Goal: Task Accomplishment & Management: Use online tool/utility

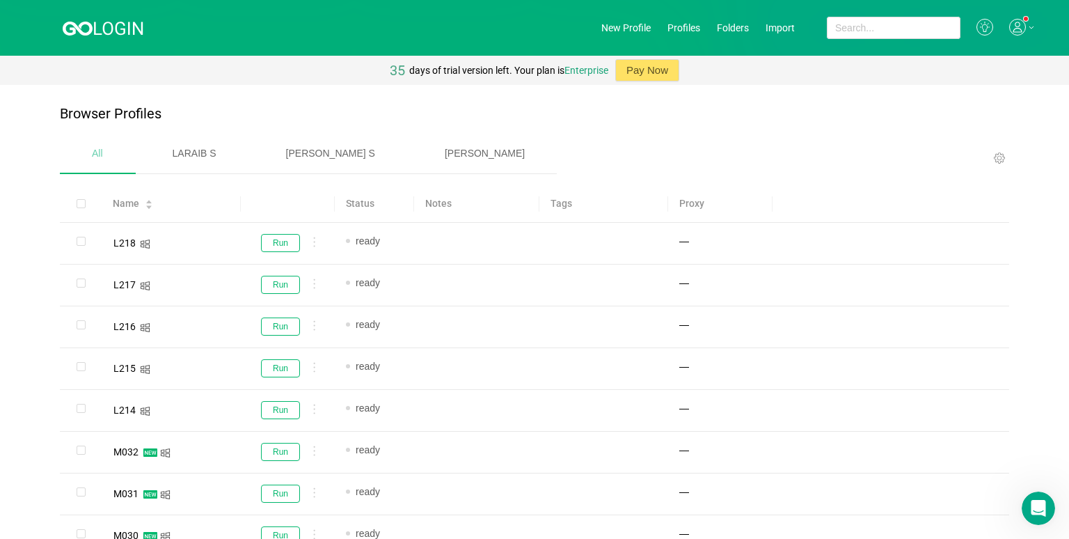
click at [466, 155] on div "[PERSON_NAME]" at bounding box center [485, 154] width 144 height 36
click at [620, 21] on header "New Profile Profiles Folders Import" at bounding box center [534, 28] width 1069 height 56
click at [620, 25] on link "New Profile" at bounding box center [625, 27] width 49 height 11
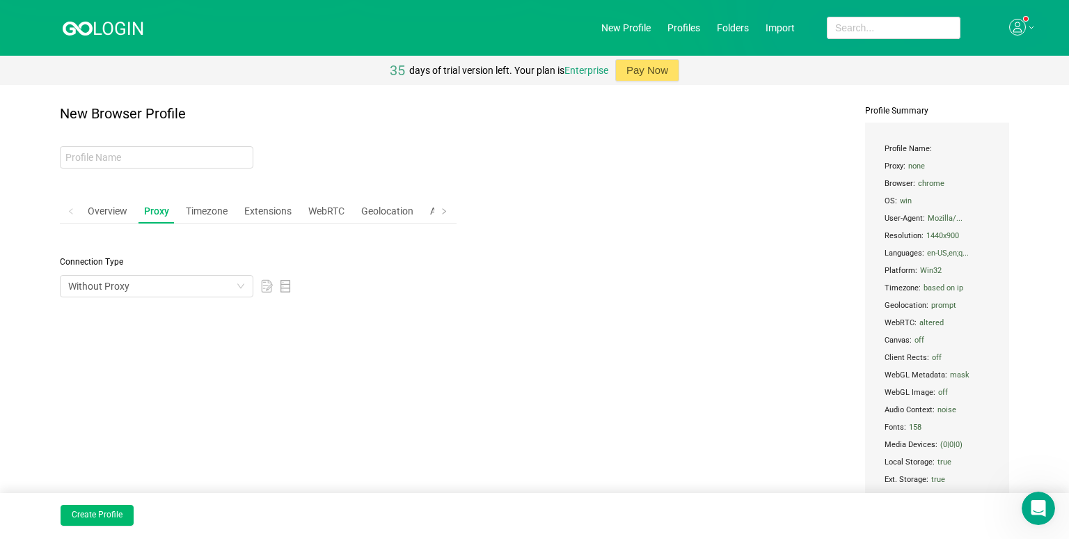
click at [212, 173] on div "New Browser Profile Overview Proxy Timezone Extensions WebRTC Geolocation Advan…" at bounding box center [258, 342] width 397 height 473
click at [201, 158] on input "text" at bounding box center [157, 157] width 194 height 22
type input "mjhughuh"
click at [110, 507] on button "Create Profile" at bounding box center [97, 515] width 73 height 21
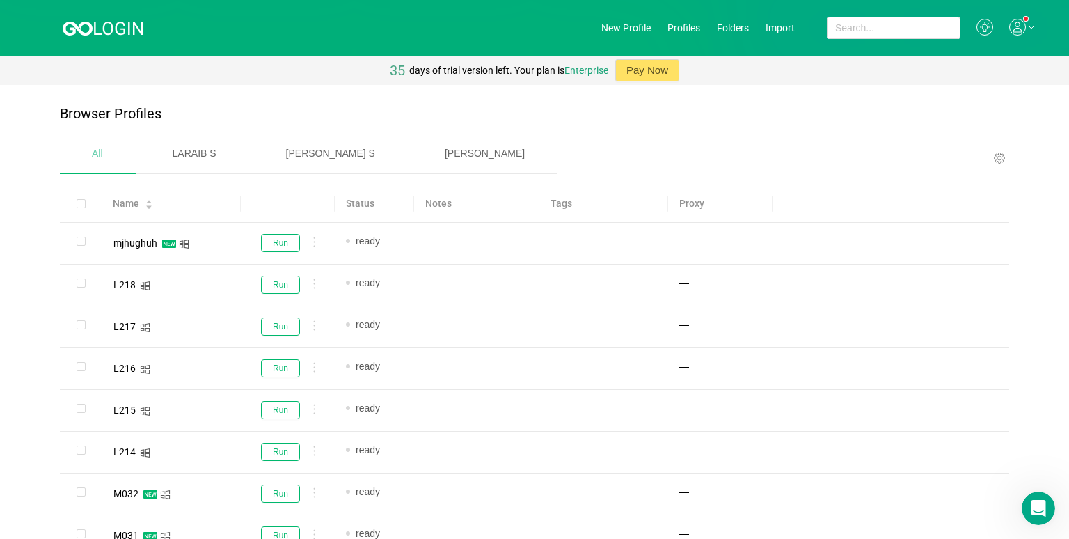
click at [445, 158] on span "[PERSON_NAME]" at bounding box center [485, 153] width 80 height 11
click at [619, 25] on link "New Profile" at bounding box center [625, 27] width 49 height 11
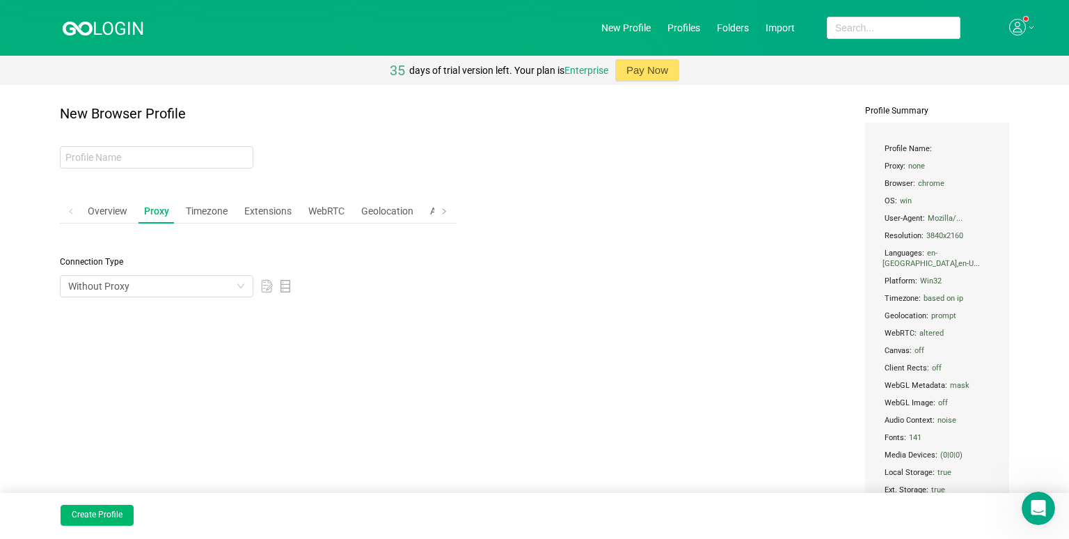
click at [163, 137] on div "New Browser Profile Overview Proxy Timezone Extensions WebRTC Geolocation Advan…" at bounding box center [258, 347] width 397 height 483
click at [156, 164] on input "text" at bounding box center [157, 157] width 194 height 22
type input "n jnuhun"
click at [105, 512] on button "Create Profile" at bounding box center [97, 515] width 73 height 21
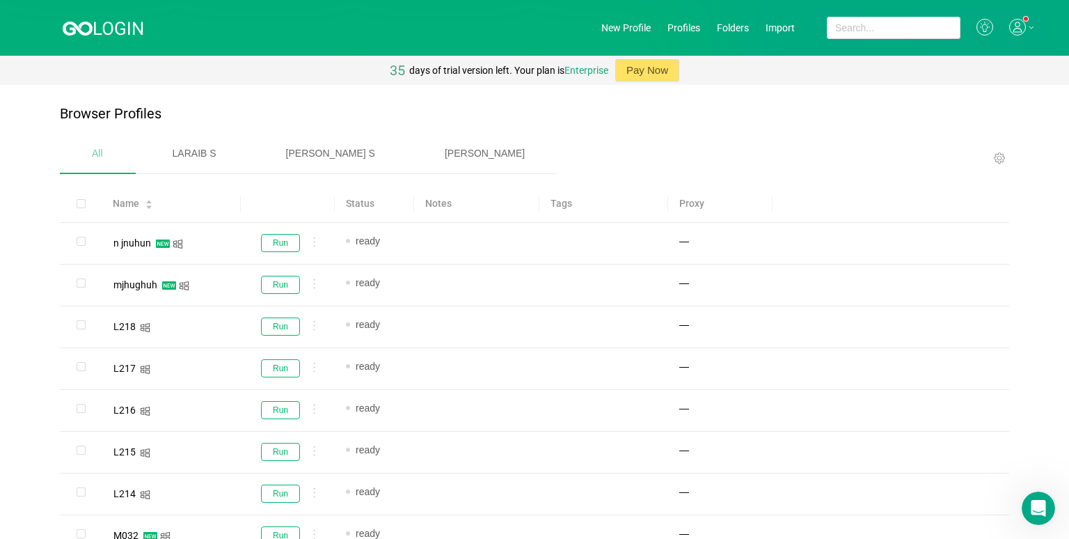
click at [445, 148] on span "[PERSON_NAME]" at bounding box center [485, 153] width 80 height 11
click at [98, 145] on div "All" at bounding box center [97, 154] width 75 height 36
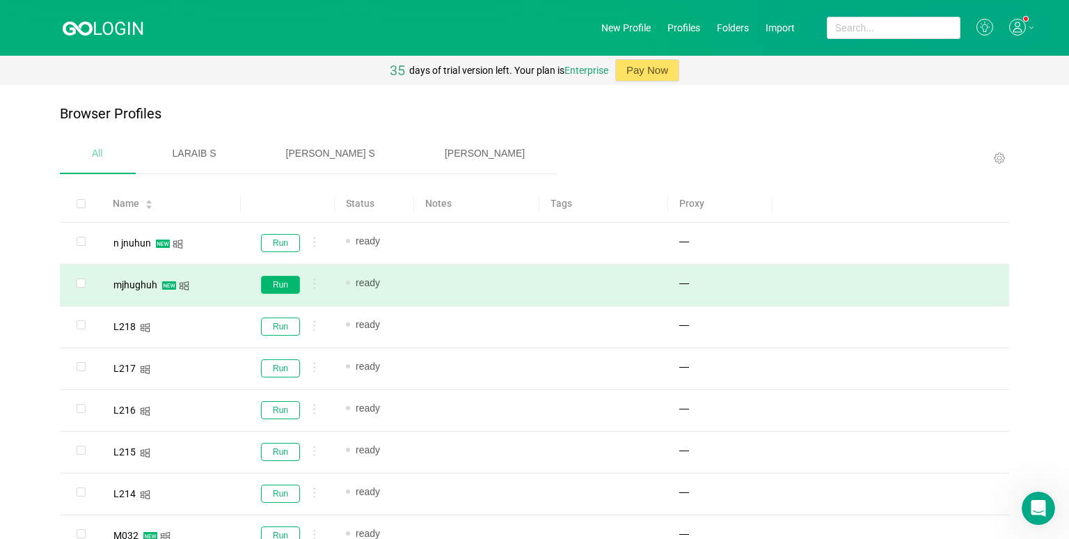
click at [281, 285] on button "Run" at bounding box center [280, 285] width 39 height 18
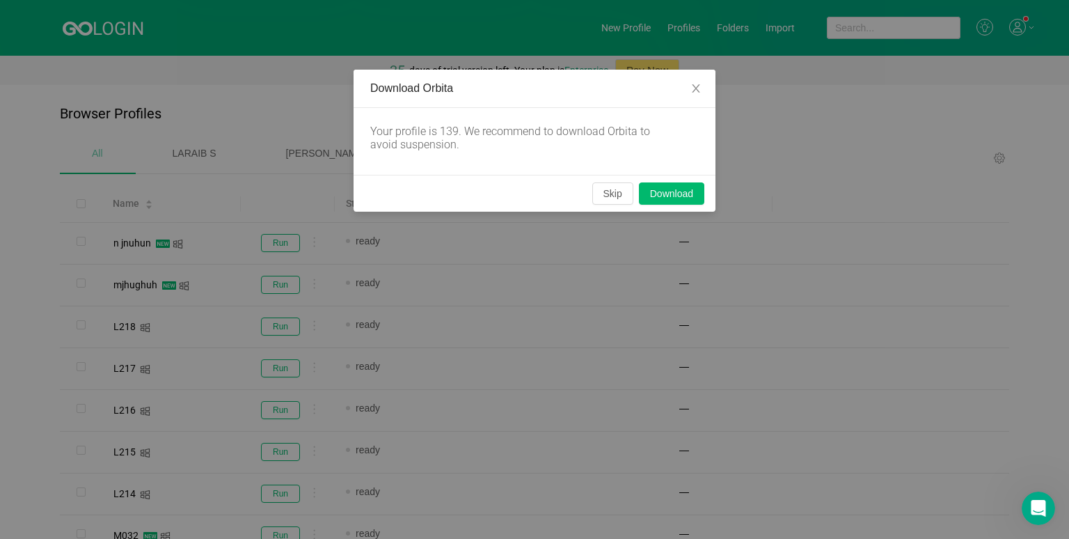
click at [631, 148] on div "Your profile is 139. We recommend to download Orbita to avoid suspension." at bounding box center [523, 138] width 306 height 26
click at [613, 204] on button "Skip" at bounding box center [612, 193] width 41 height 22
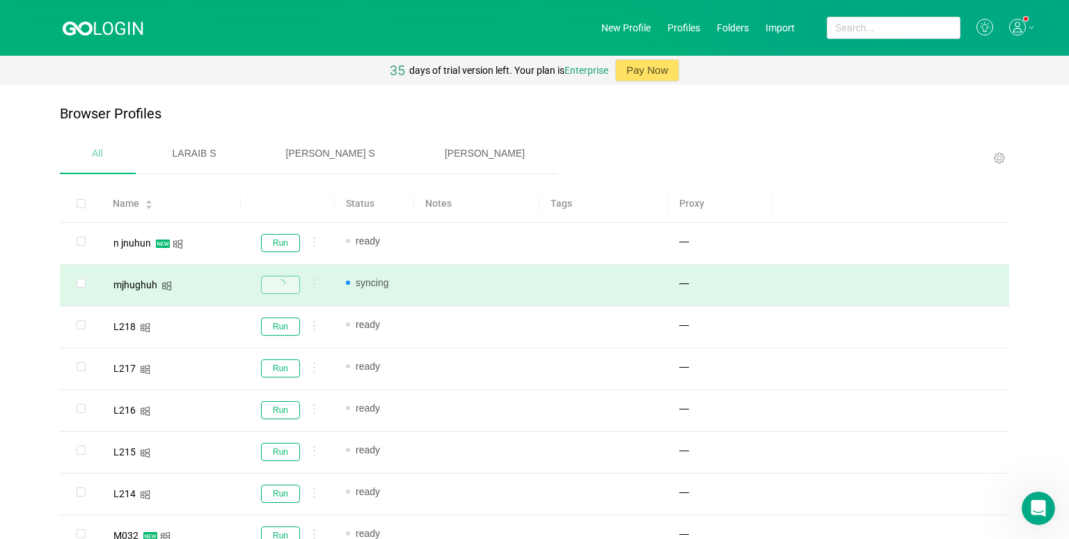
click at [308, 276] on div at bounding box center [288, 285] width 72 height 18
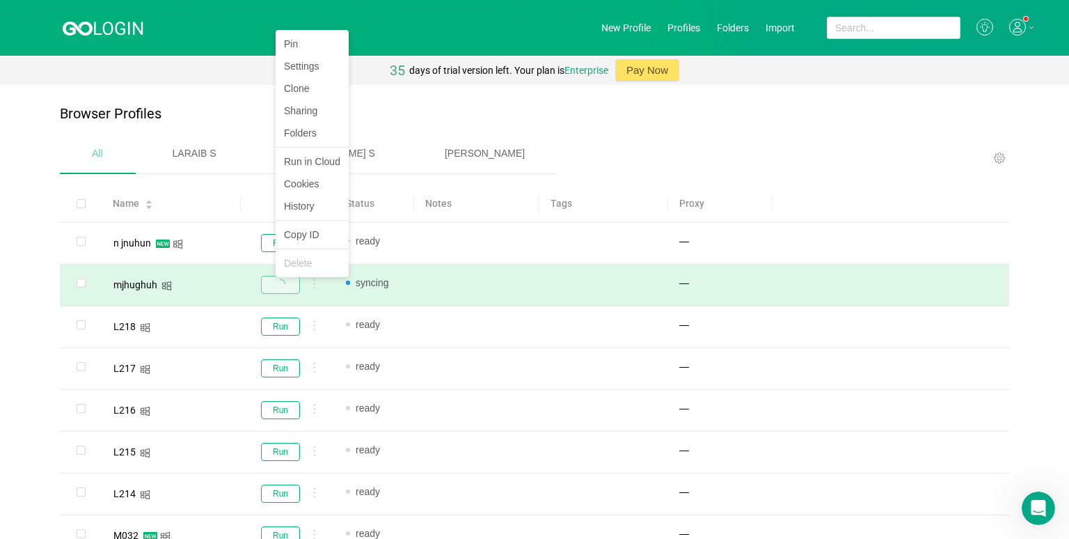
click at [309, 277] on div "Pin Settings Clone Sharing Folders Run in Cloud Cookies History Copy ID Delete" at bounding box center [312, 153] width 73 height 247
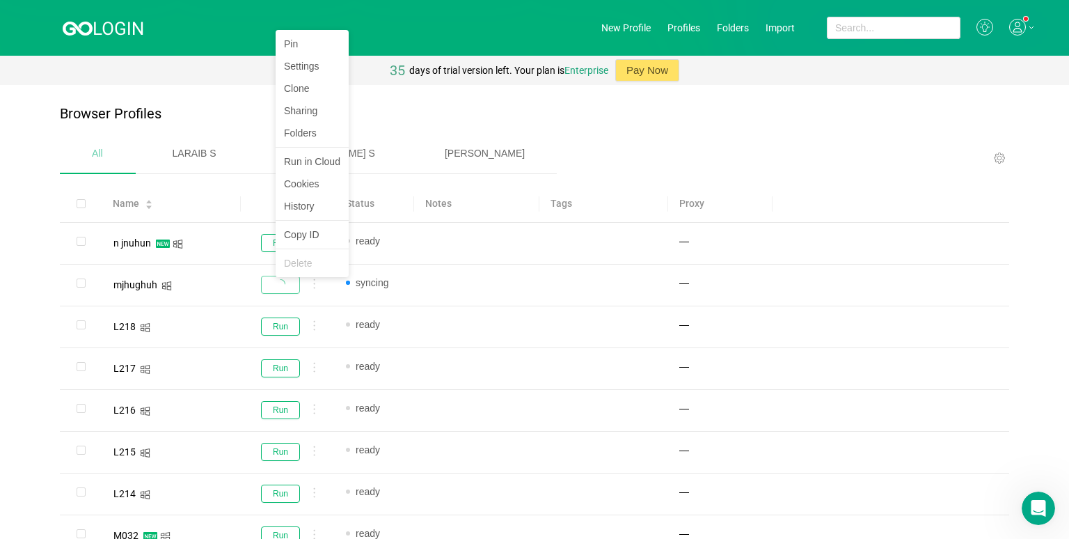
click at [299, 259] on li "Delete" at bounding box center [312, 263] width 73 height 22
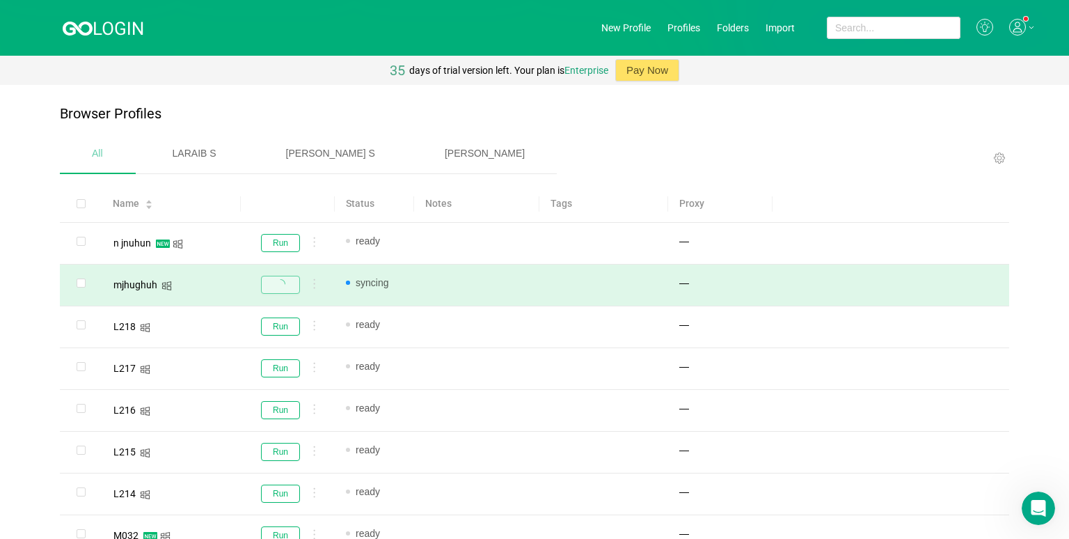
click at [389, 294] on td "syncing" at bounding box center [374, 286] width 79 height 42
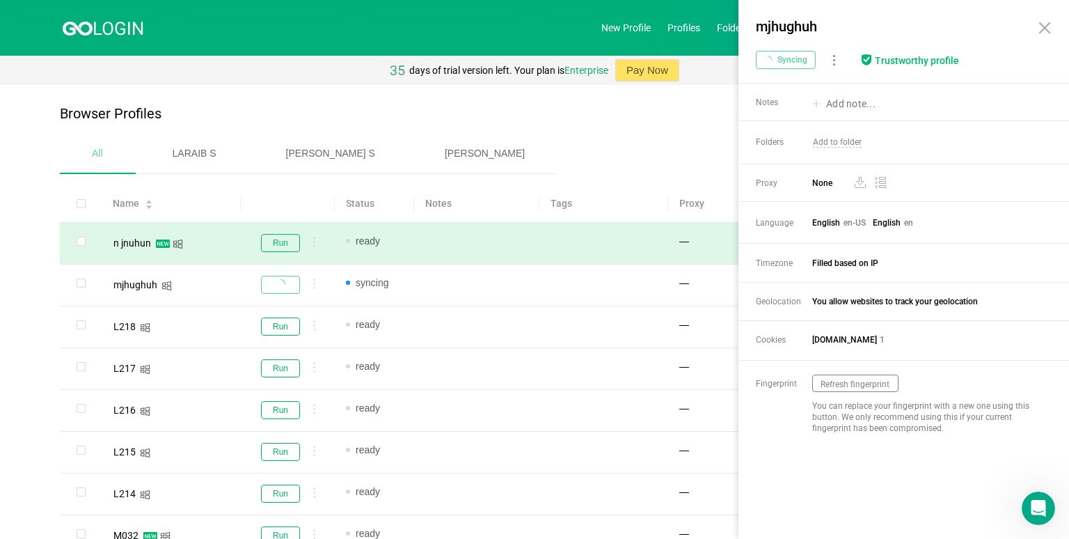
click at [315, 249] on body "New Profile Profiles Folders Import 35 days of trial version left. Your plan is…" at bounding box center [534, 269] width 1069 height 539
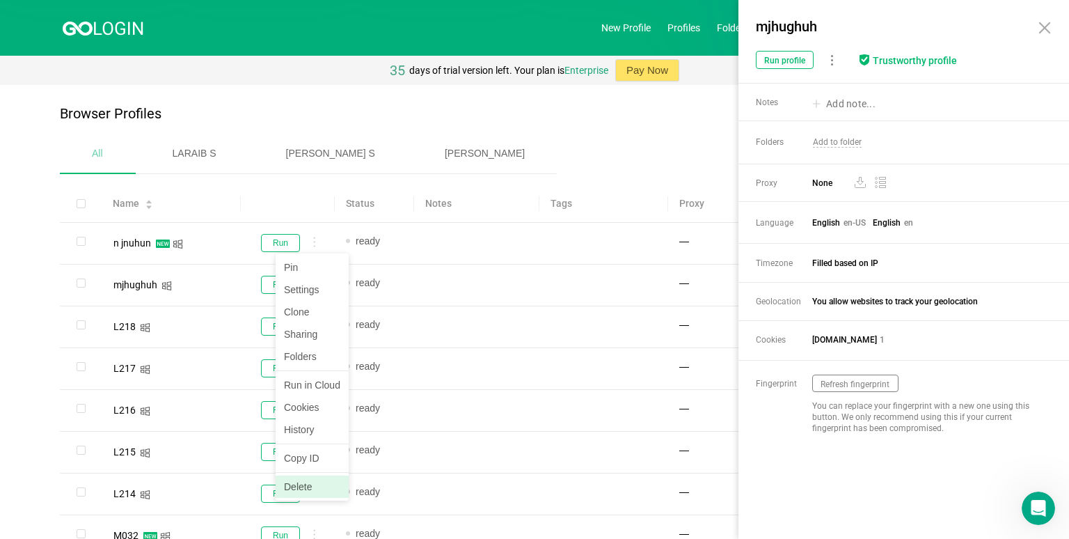
click at [320, 485] on li "Delete" at bounding box center [312, 486] width 73 height 22
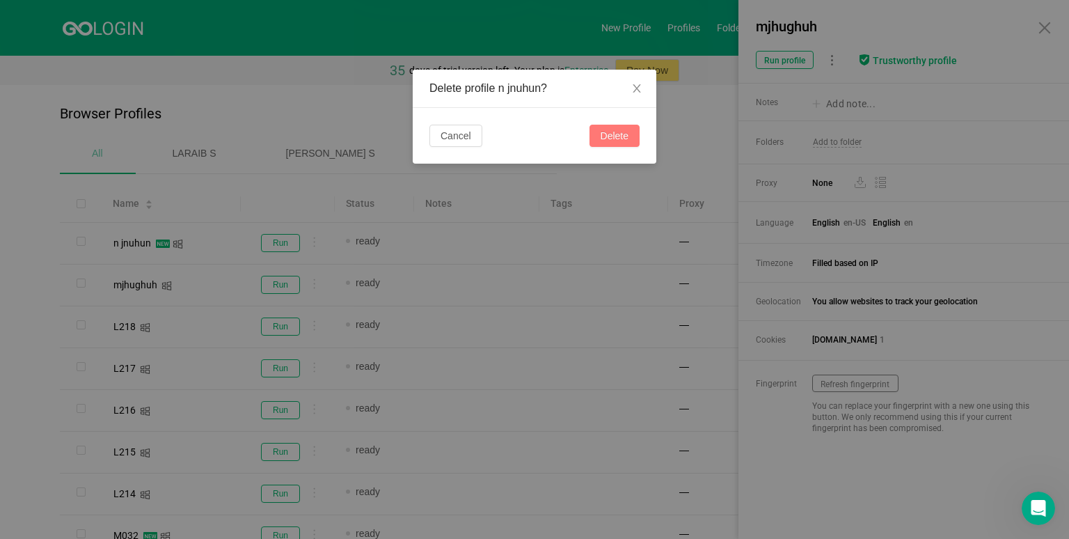
click at [610, 139] on button "Delete" at bounding box center [615, 136] width 50 height 22
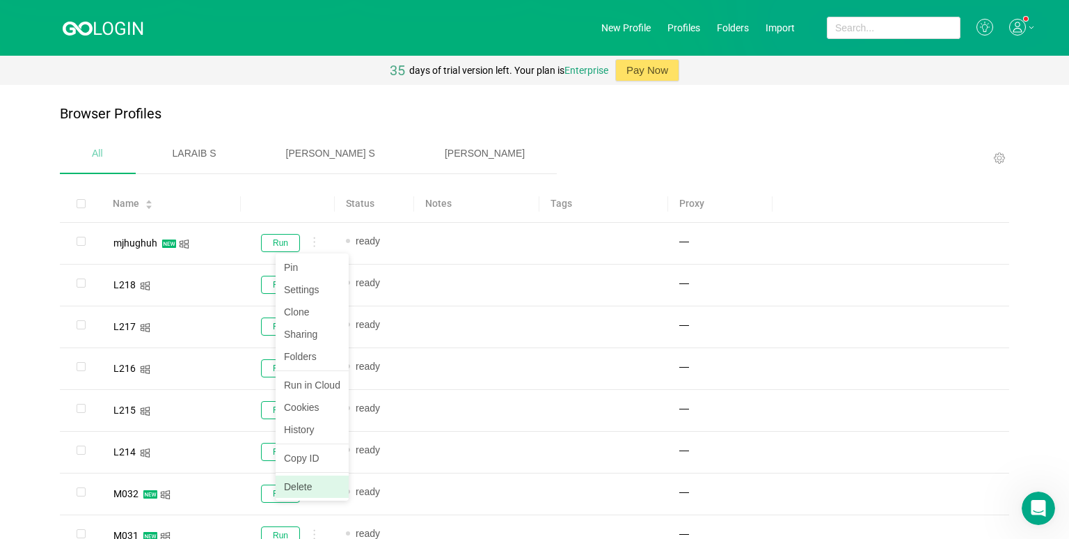
click at [313, 476] on li "Delete" at bounding box center [312, 486] width 73 height 22
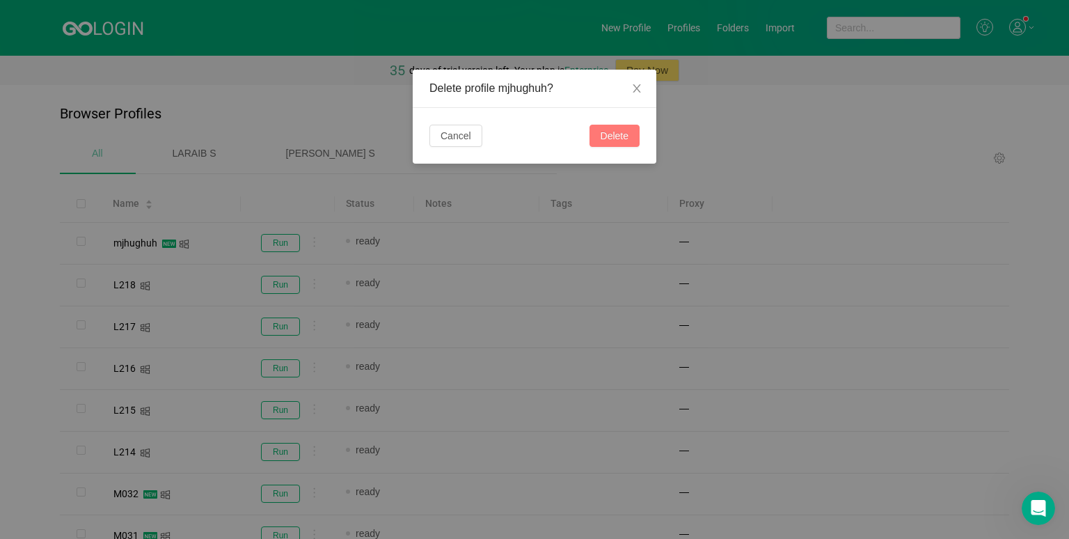
click at [598, 128] on button "Delete" at bounding box center [615, 136] width 50 height 22
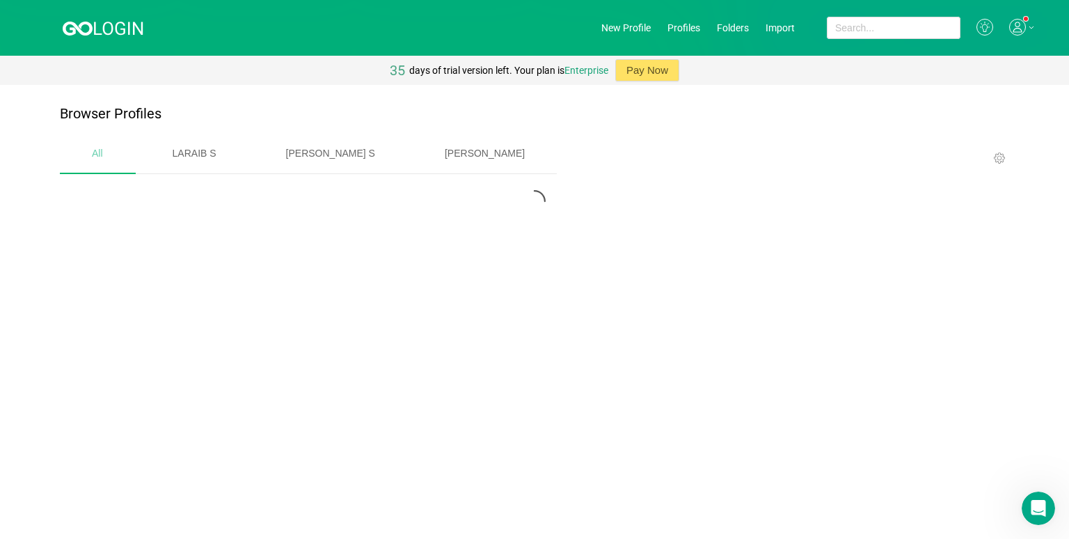
click at [419, 160] on div "[PERSON_NAME]" at bounding box center [485, 154] width 144 height 36
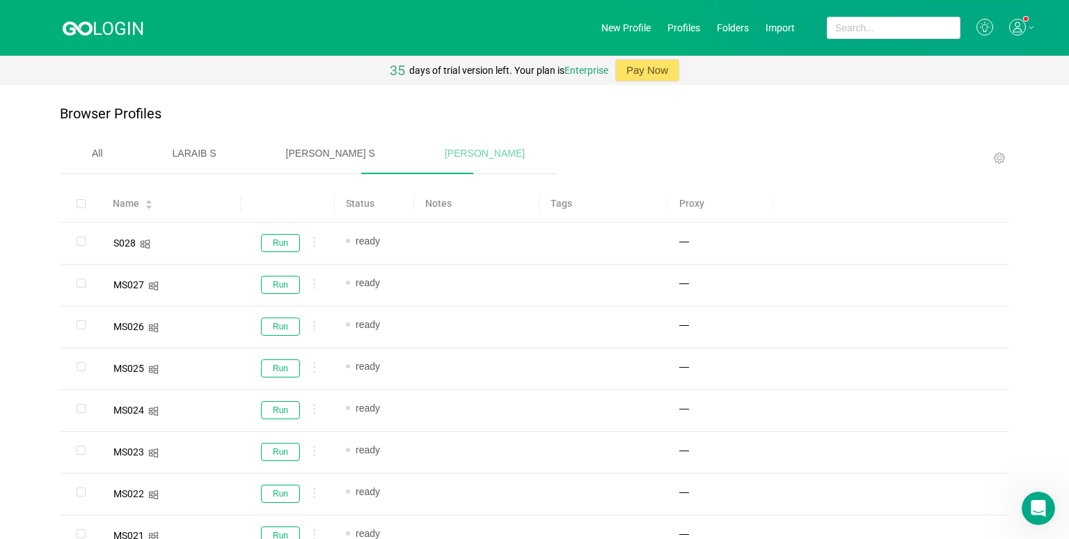
click at [102, 150] on div "All" at bounding box center [97, 154] width 75 height 36
click at [413, 155] on div "[PERSON_NAME]" at bounding box center [485, 154] width 144 height 36
click at [102, 148] on div "All" at bounding box center [97, 154] width 75 height 36
click at [601, 32] on link "New Profile" at bounding box center [625, 27] width 49 height 11
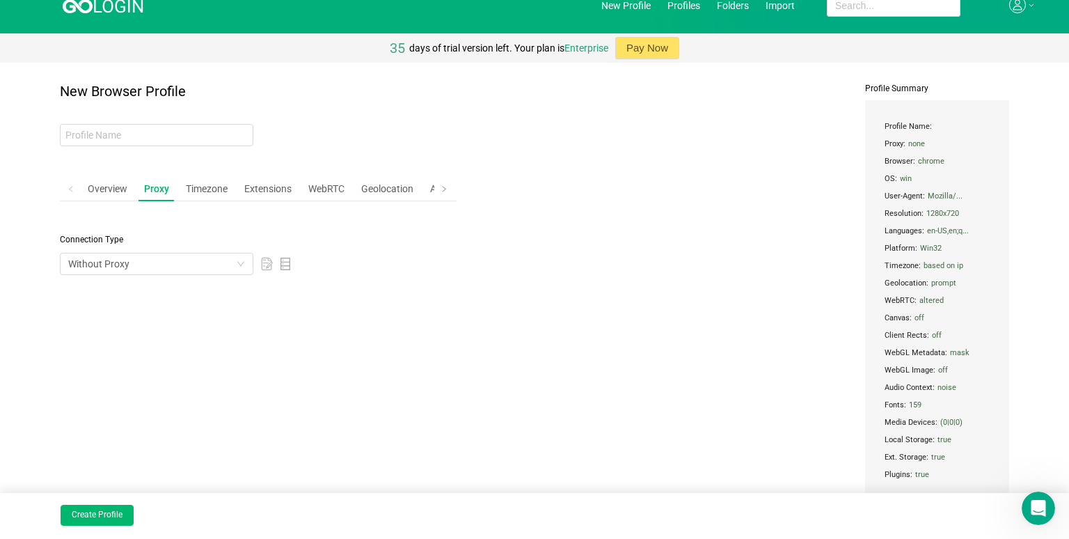
scroll to position [31, 0]
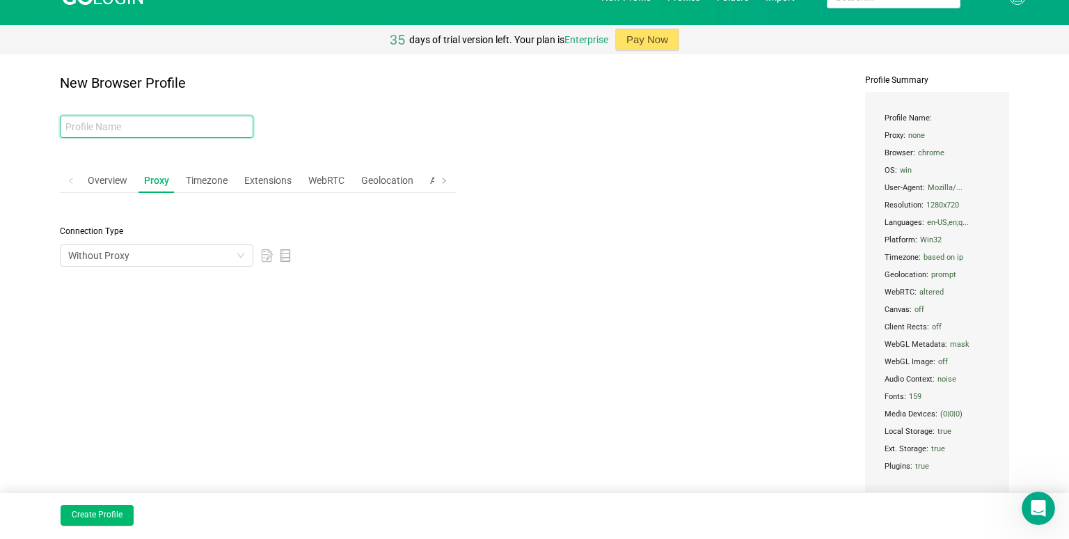
click at [202, 130] on input "text" at bounding box center [157, 127] width 194 height 22
type input "m"
type input "MS029"
click at [133, 506] on div "Create Profile" at bounding box center [534, 516] width 1069 height 46
click at [131, 510] on button "Create Profile" at bounding box center [97, 515] width 73 height 21
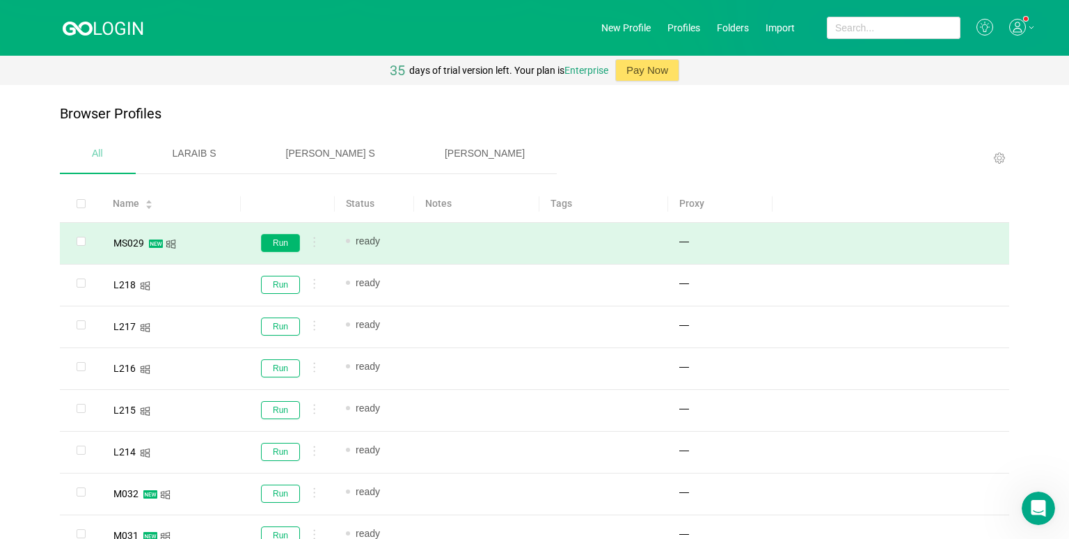
click at [285, 247] on button "Run" at bounding box center [280, 243] width 39 height 18
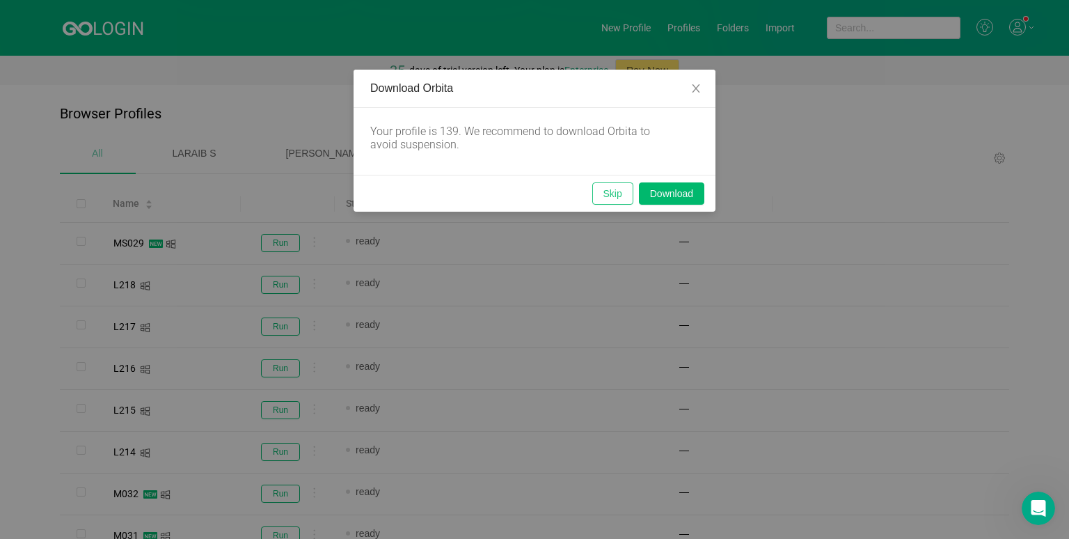
click at [615, 195] on button "Skip" at bounding box center [612, 193] width 41 height 22
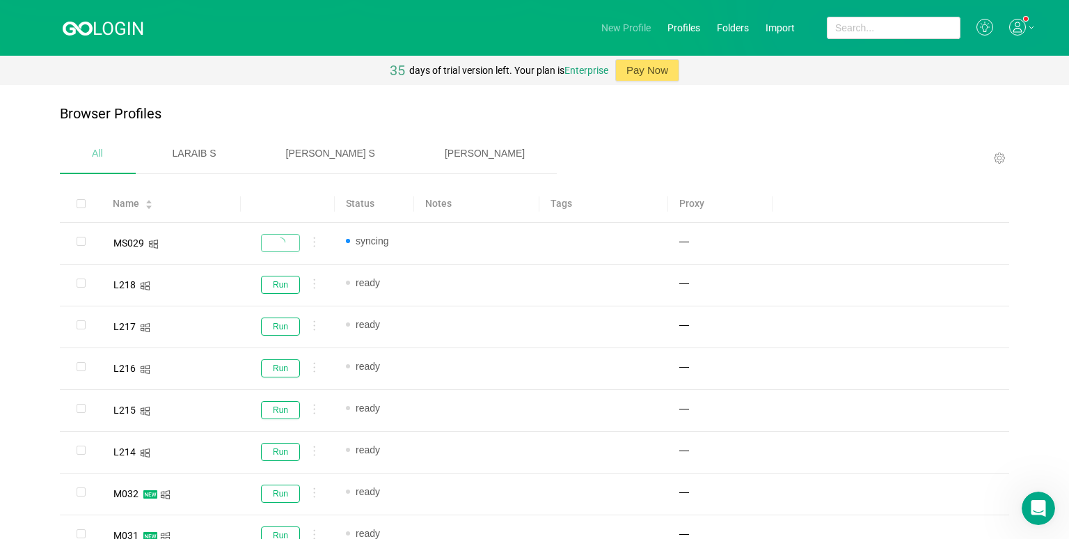
click at [624, 29] on link "New Profile" at bounding box center [625, 27] width 49 height 11
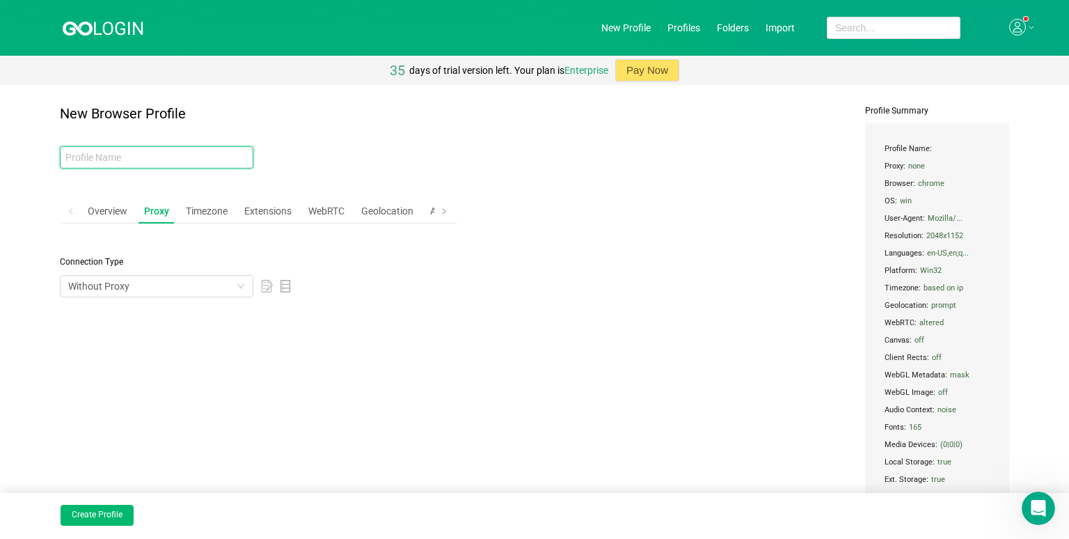
click at [162, 156] on input "text" at bounding box center [157, 157] width 194 height 22
type input "MS030"
click at [116, 519] on button "Create Profile" at bounding box center [97, 515] width 73 height 21
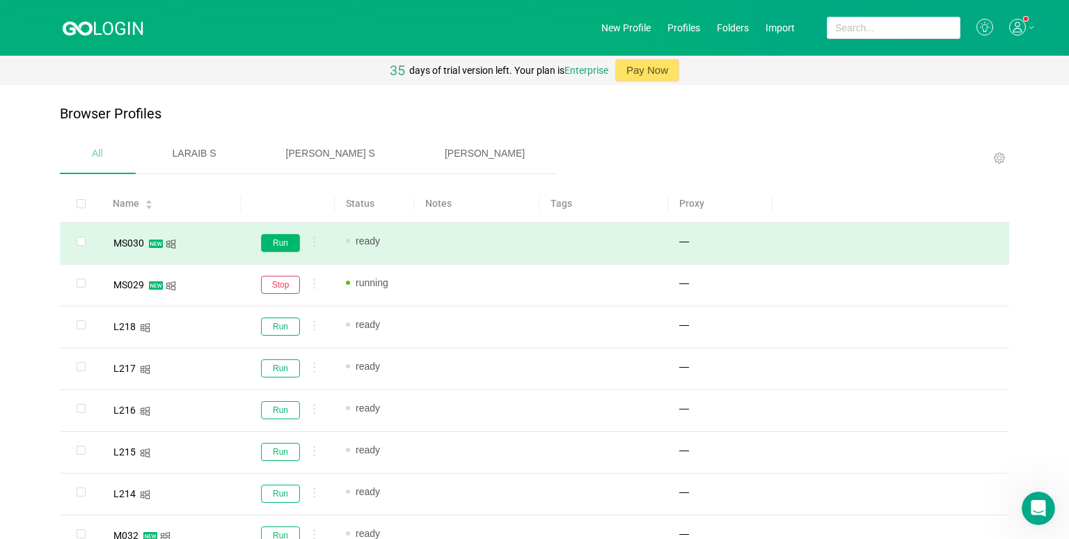
click at [281, 247] on button "Run" at bounding box center [280, 243] width 39 height 18
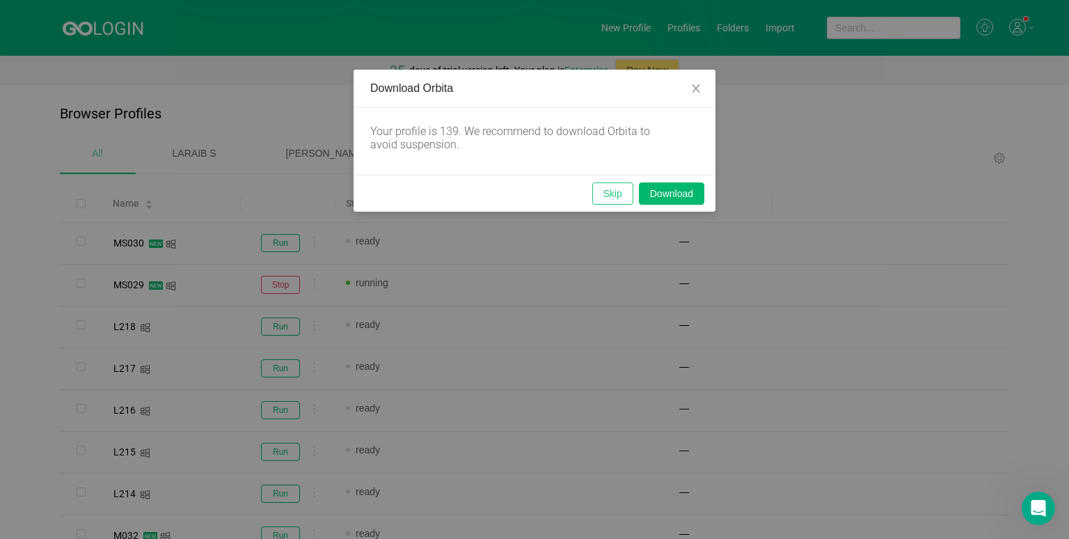
click at [593, 191] on button "Skip" at bounding box center [612, 193] width 41 height 22
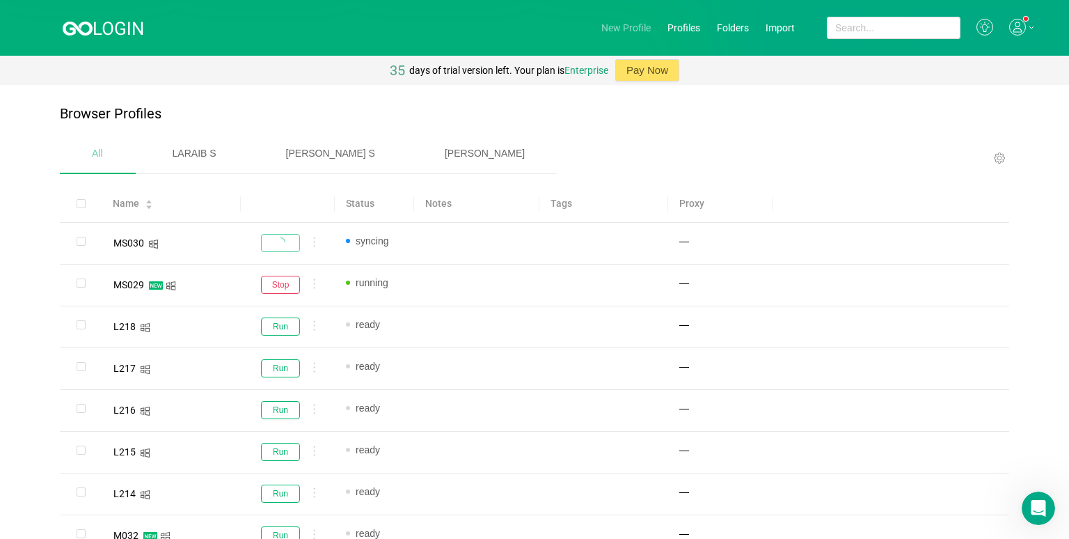
click at [607, 26] on link "New Profile" at bounding box center [625, 27] width 49 height 11
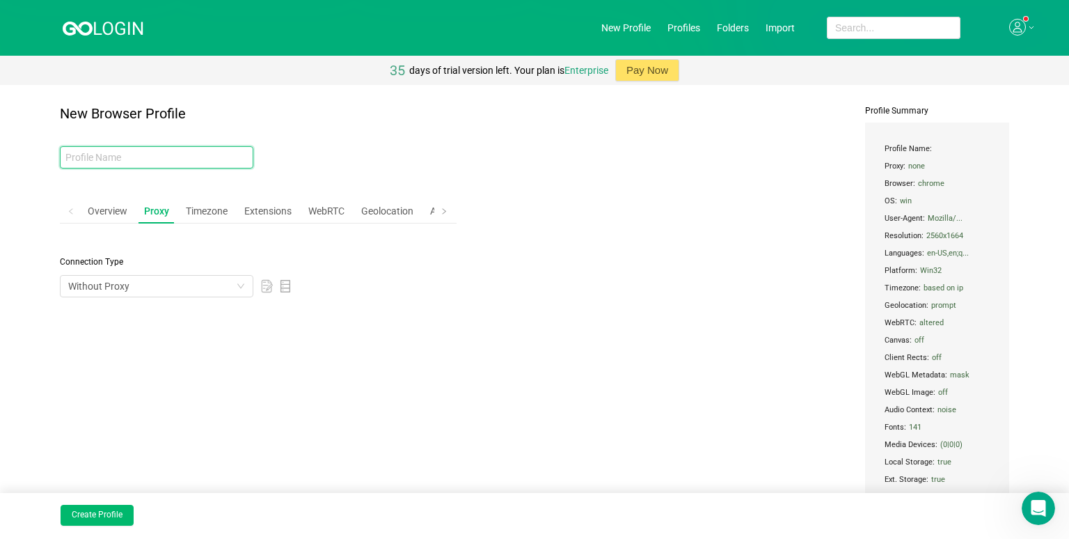
click at [208, 162] on input "text" at bounding box center [157, 157] width 194 height 22
type input "MS031"
click at [111, 515] on button "Create Profile" at bounding box center [97, 515] width 73 height 21
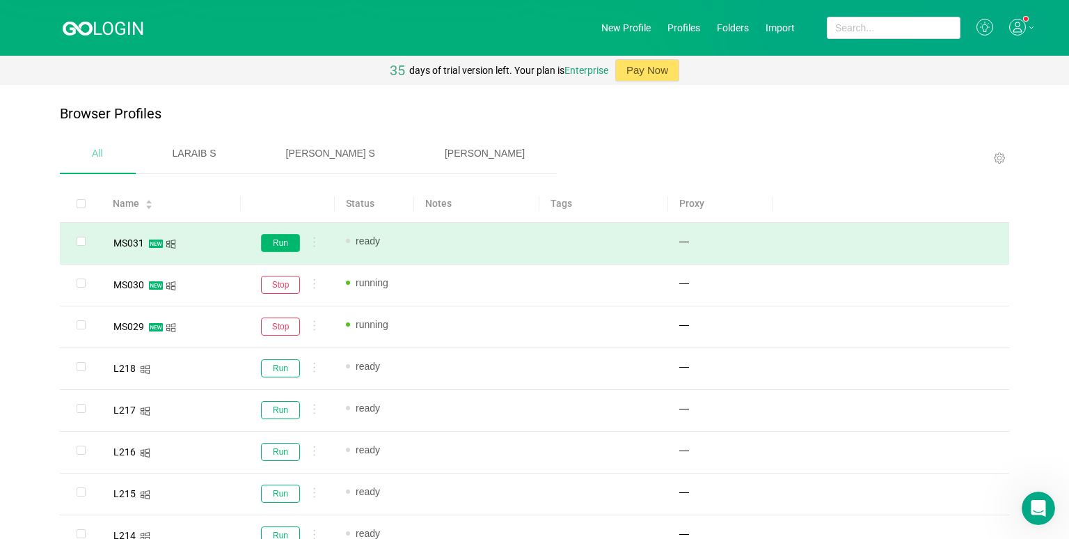
click at [272, 242] on button "Run" at bounding box center [280, 243] width 39 height 18
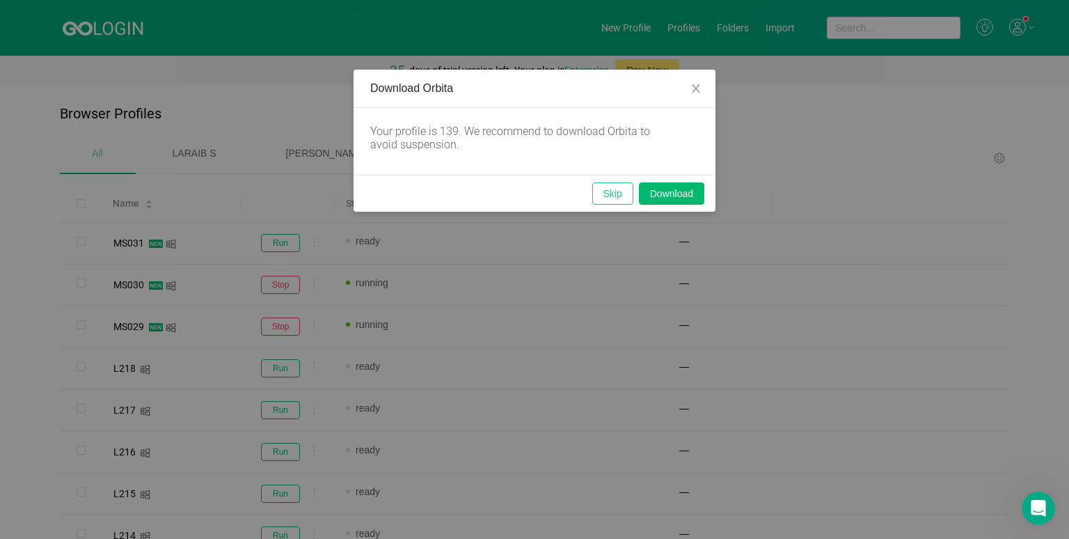
click at [610, 195] on button "Skip" at bounding box center [612, 193] width 41 height 22
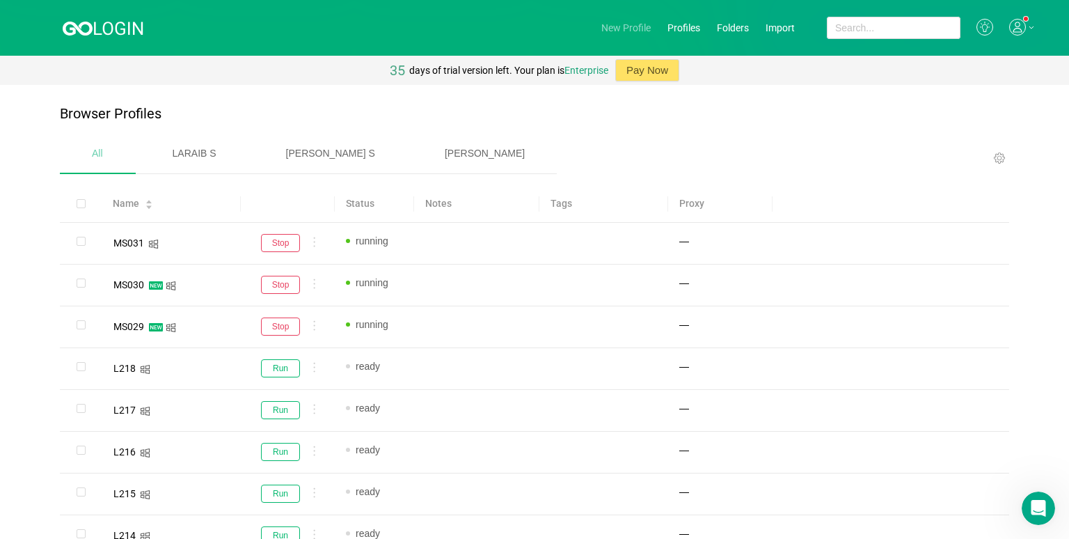
click at [602, 32] on link "New Profile" at bounding box center [625, 27] width 49 height 11
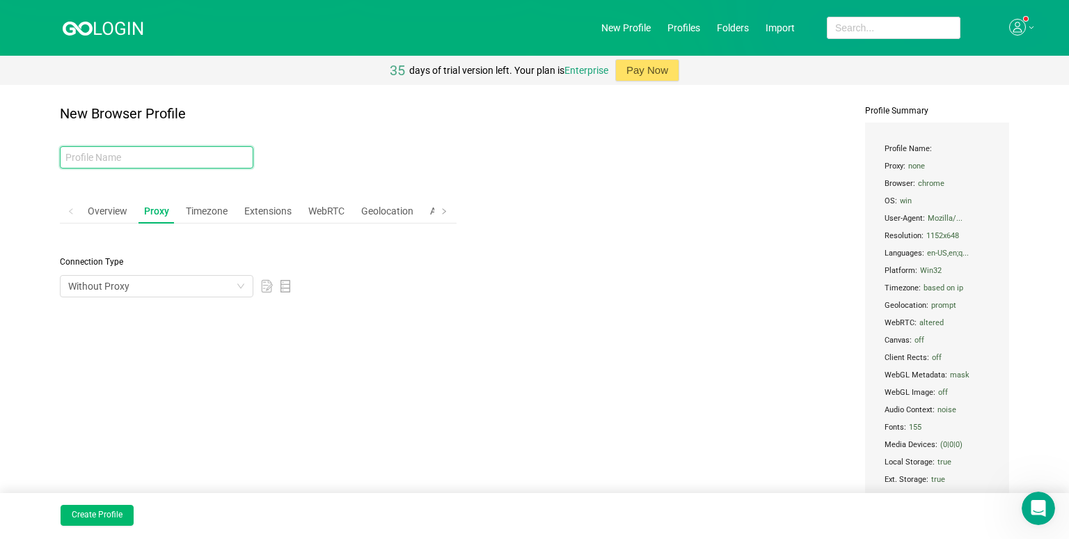
click at [144, 152] on input "text" at bounding box center [157, 157] width 194 height 22
type input "MS032"
click at [104, 501] on div "Create Profile" at bounding box center [534, 516] width 1069 height 46
click at [104, 507] on button "Create Profile" at bounding box center [97, 515] width 73 height 21
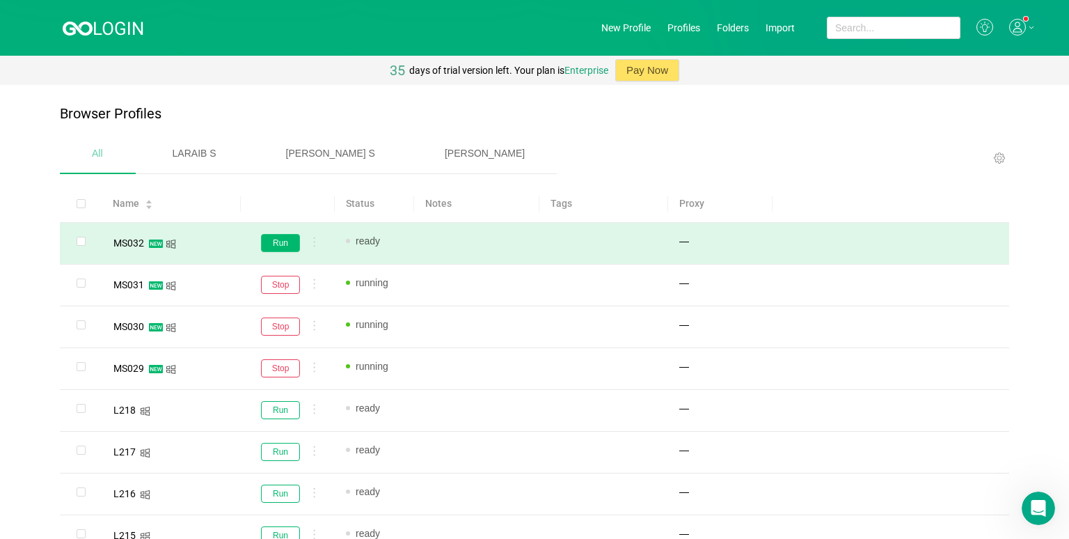
click at [262, 242] on button "Run" at bounding box center [280, 243] width 39 height 18
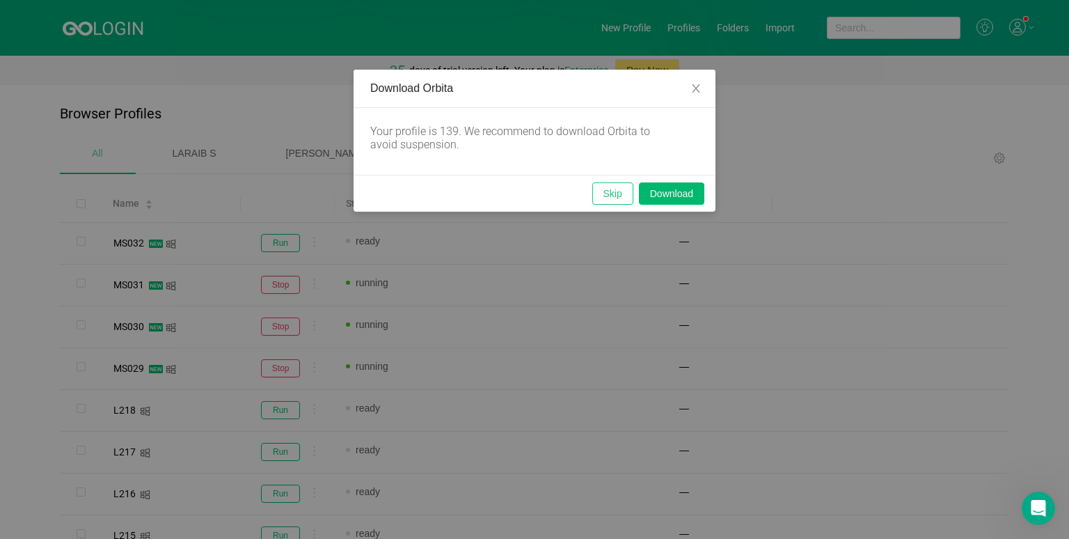
click at [612, 200] on button "Skip" at bounding box center [612, 193] width 41 height 22
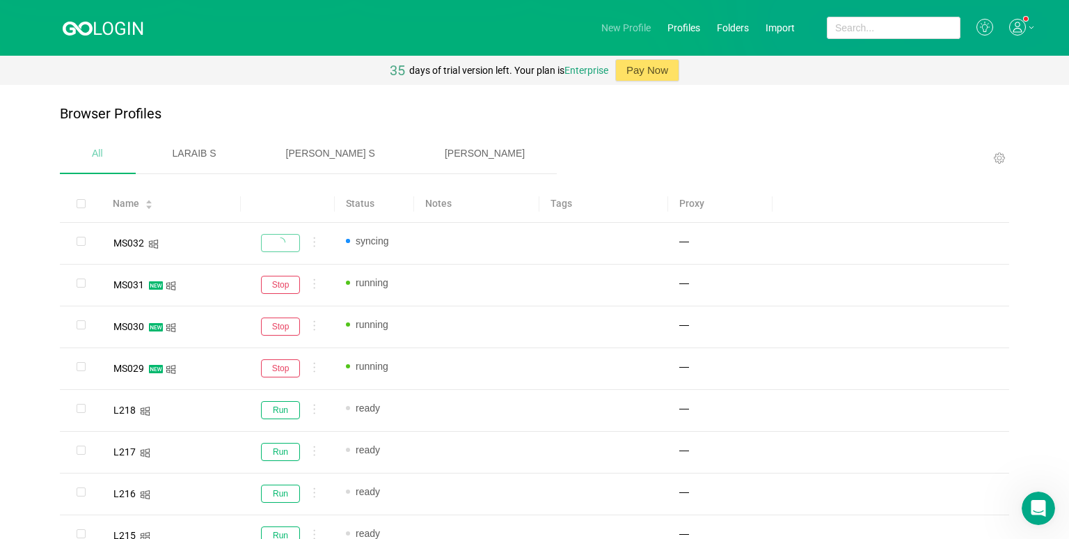
click at [621, 24] on link "New Profile" at bounding box center [625, 27] width 49 height 11
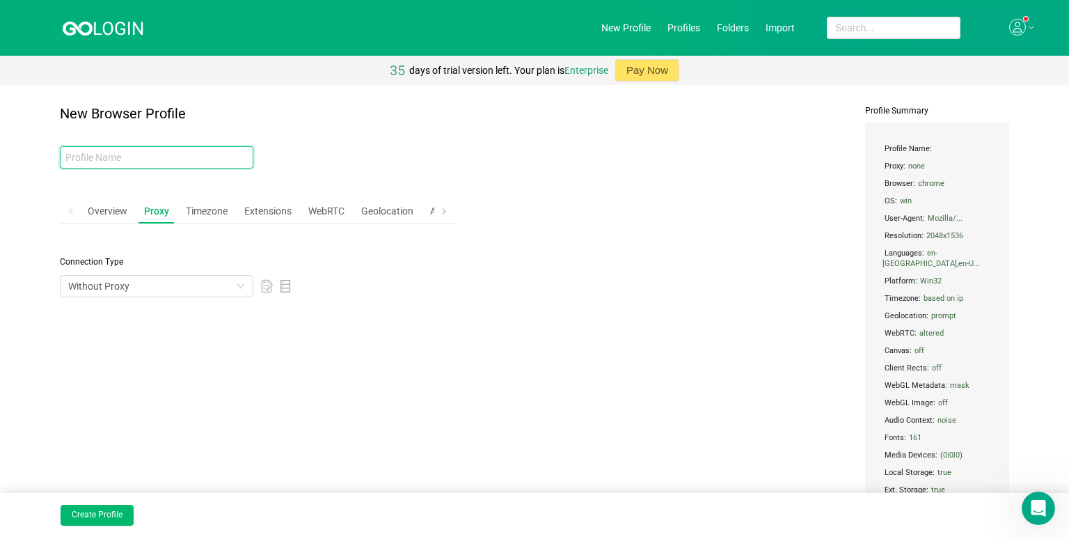
click at [177, 165] on input "text" at bounding box center [157, 157] width 194 height 22
type input "MS033"
drag, startPoint x: 113, startPoint y: 510, endPoint x: 129, endPoint y: 511, distance: 16.8
click at [114, 510] on button "Create Profile" at bounding box center [97, 515] width 73 height 21
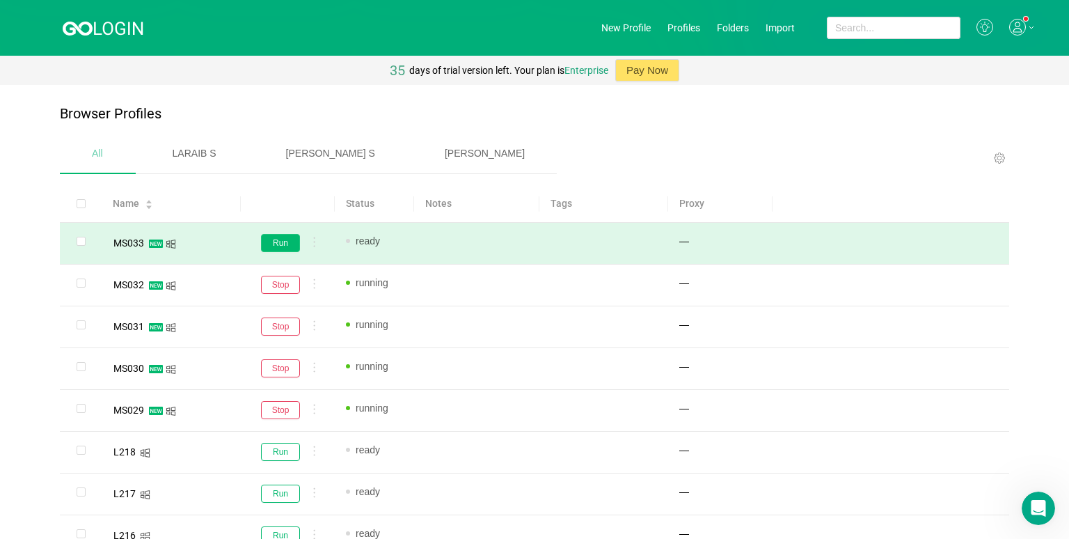
click at [296, 234] on button "Run" at bounding box center [280, 243] width 39 height 18
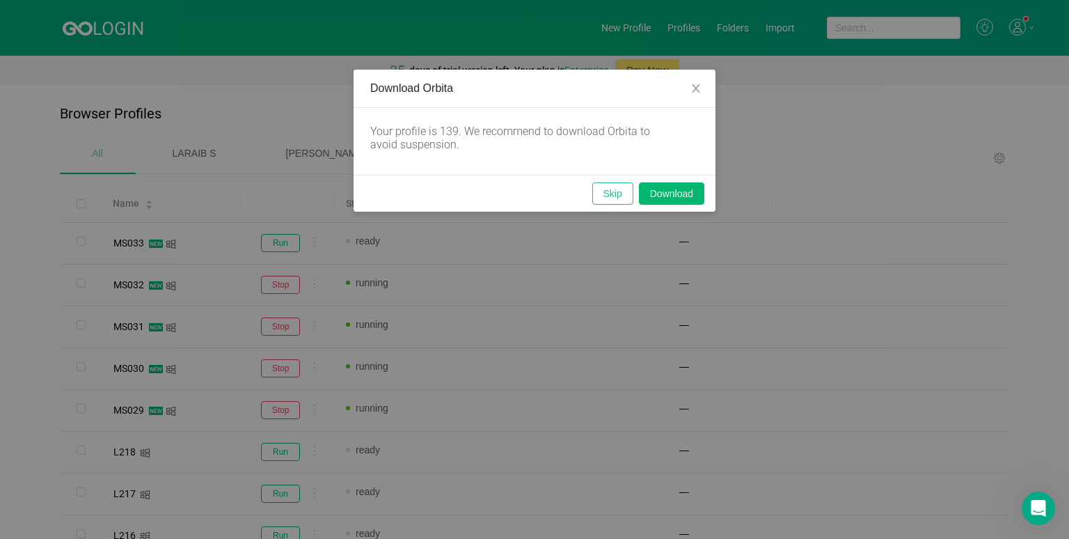
click at [612, 189] on button "Skip" at bounding box center [612, 193] width 41 height 22
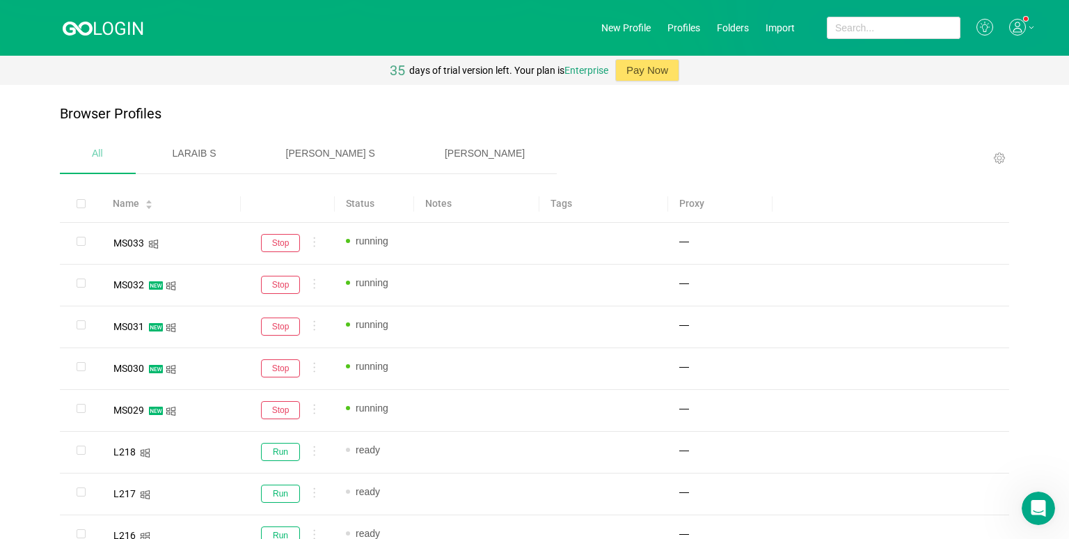
click at [445, 150] on span "[PERSON_NAME]" at bounding box center [485, 153] width 80 height 11
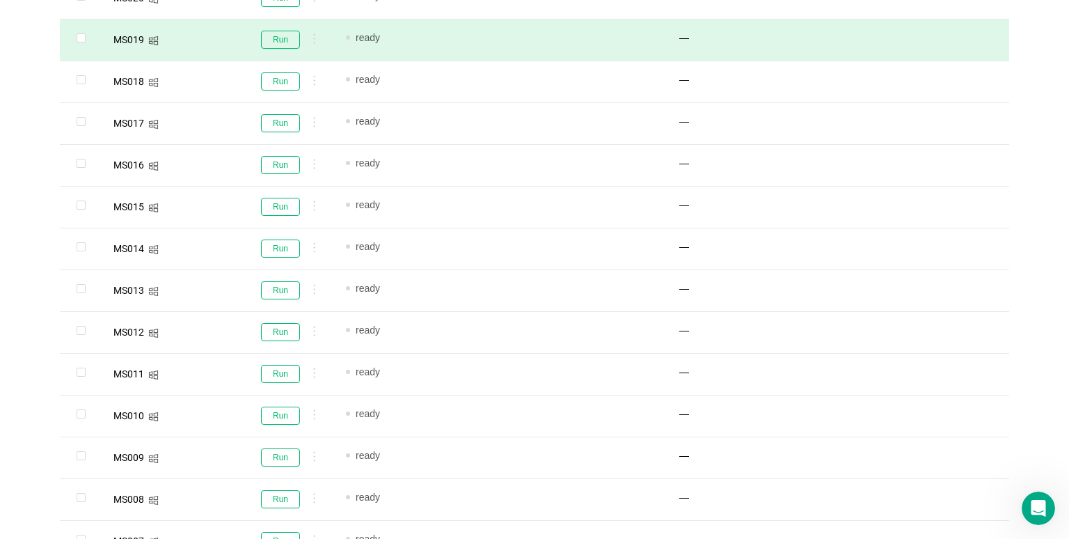
scroll to position [557, 0]
